Goal: Task Accomplishment & Management: Manage account settings

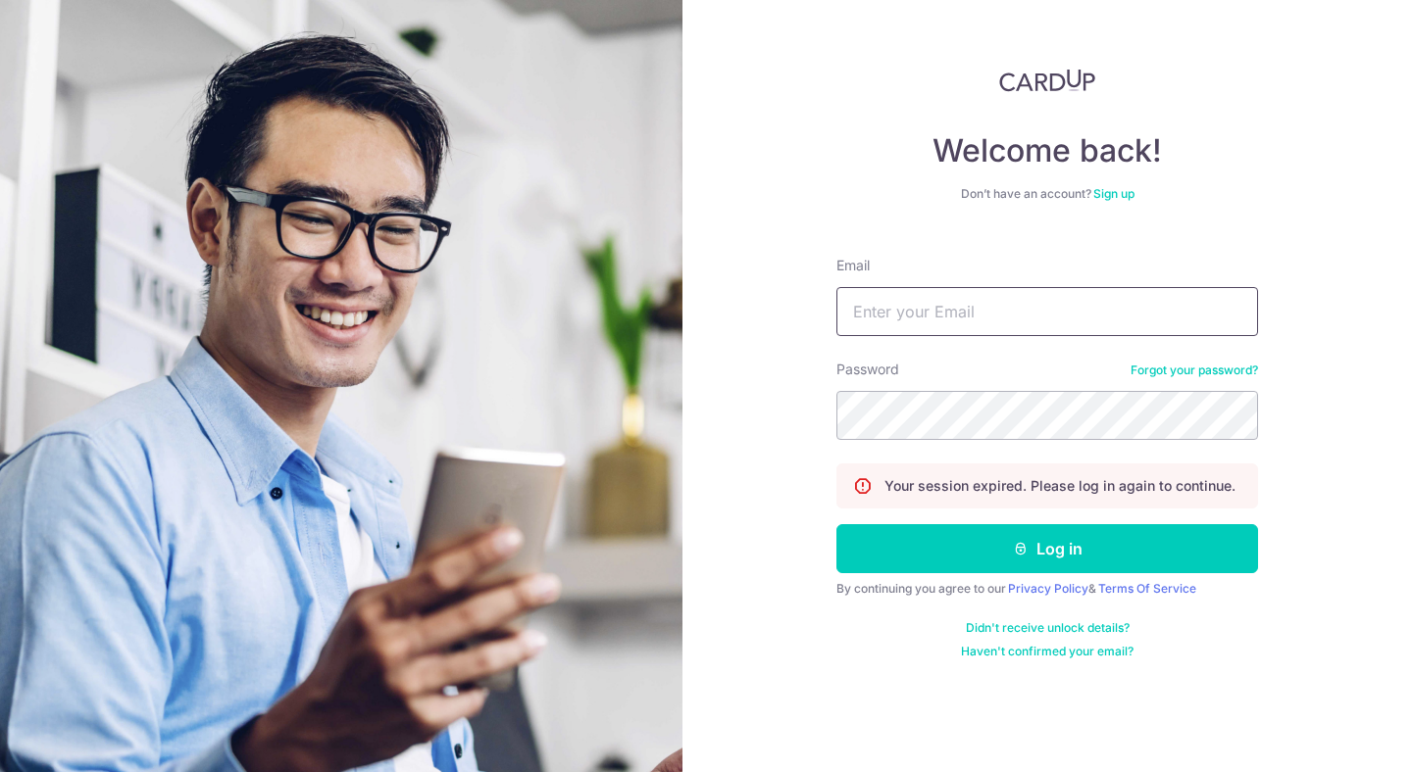
click at [1014, 292] on input "Email" at bounding box center [1047, 311] width 422 height 49
click at [998, 309] on input "Email" at bounding box center [1047, 311] width 422 height 49
click at [906, 331] on input "`" at bounding box center [1047, 311] width 422 height 49
click at [906, 330] on input "`" at bounding box center [1047, 311] width 422 height 49
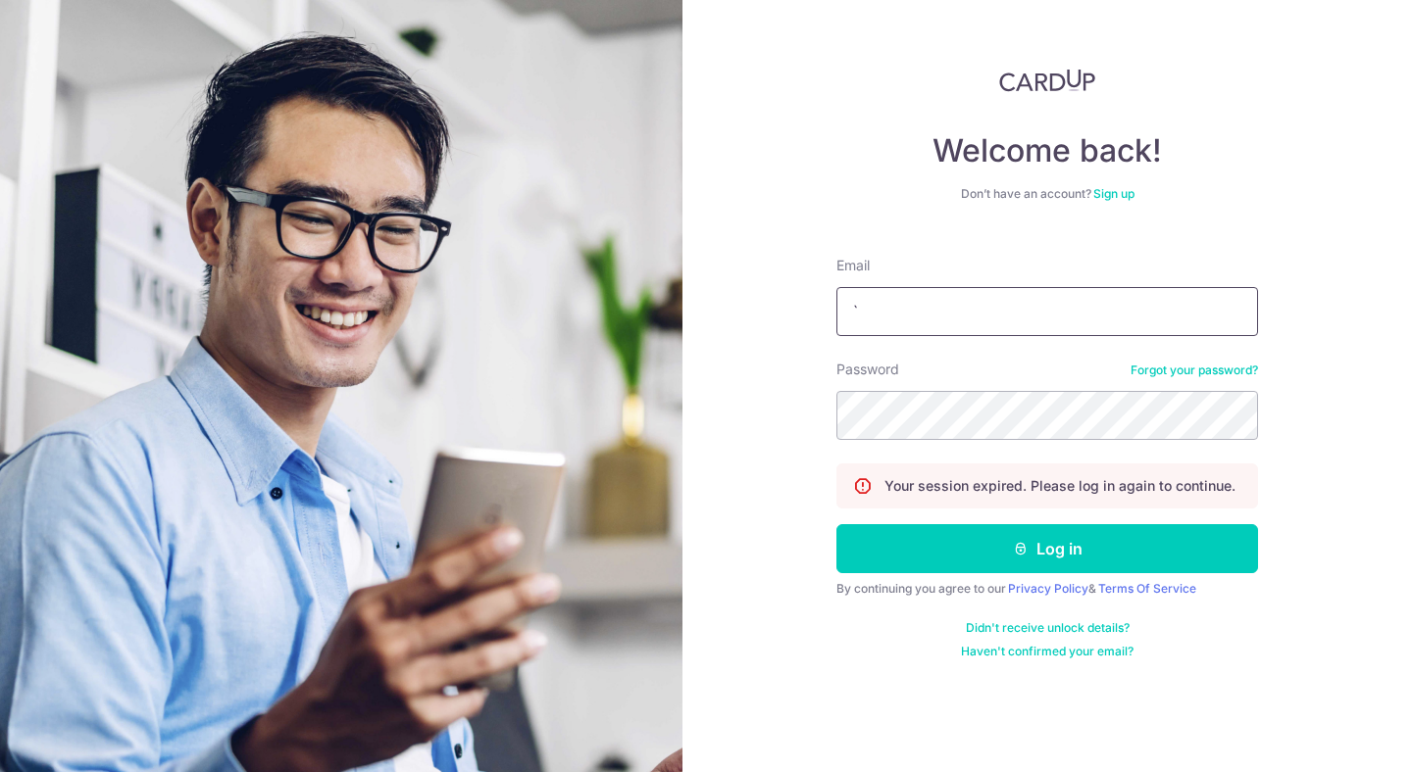
click at [906, 330] on input "`" at bounding box center [1047, 311] width 422 height 49
type input "[EMAIL_ADDRESS][DOMAIN_NAME]"
click at [836, 524] on button "Log in" at bounding box center [1047, 548] width 422 height 49
